Goal: Task Accomplishment & Management: Manage account settings

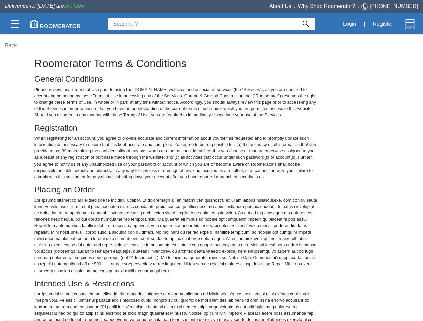
click at [15, 24] on img at bounding box center [15, 24] width 8 height 8
click at [56, 24] on img at bounding box center [55, 24] width 50 height 8
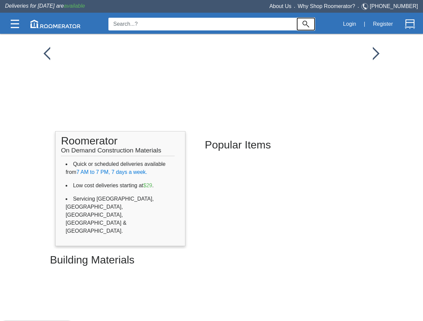
click at [306, 24] on img at bounding box center [306, 24] width 7 height 7
click at [349, 24] on button "Login" at bounding box center [349, 24] width 20 height 14
click at [383, 24] on button "Register" at bounding box center [382, 24] width 27 height 14
click at [410, 24] on img at bounding box center [410, 24] width 10 height 10
